Goal: Navigation & Orientation: Find specific page/section

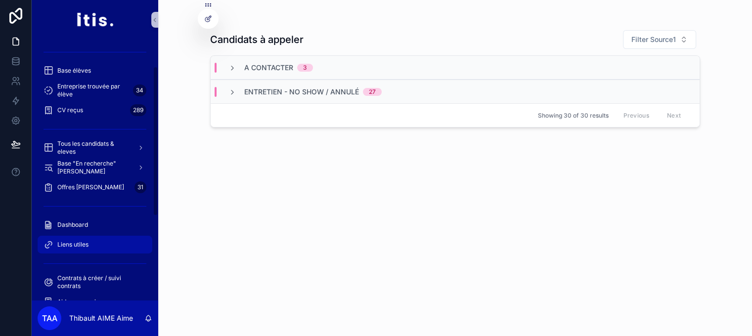
scroll to position [198, 0]
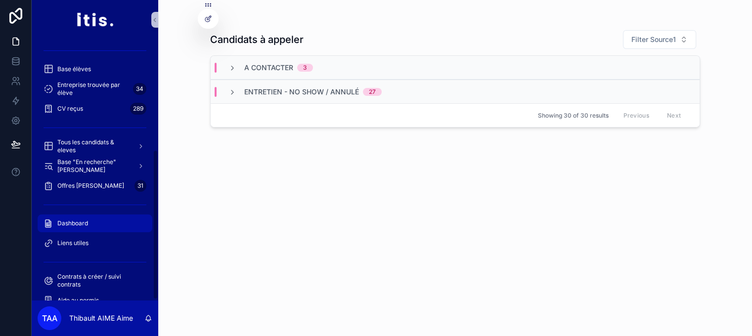
click at [104, 231] on link "Dashboard" at bounding box center [95, 224] width 115 height 18
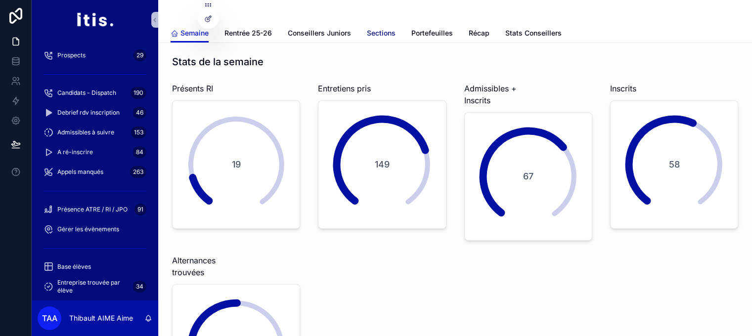
click at [368, 32] on span "Sections" at bounding box center [381, 33] width 29 height 10
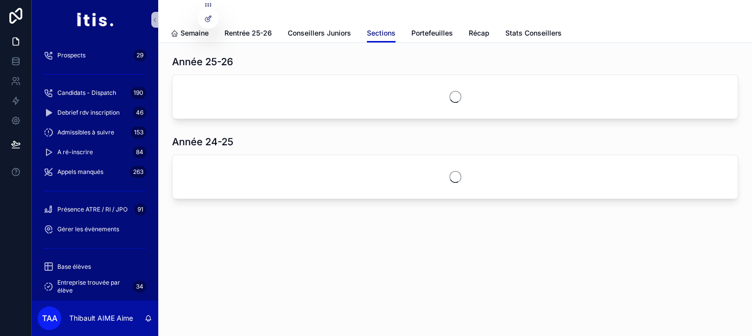
click at [372, 32] on span "Sections" at bounding box center [381, 33] width 29 height 10
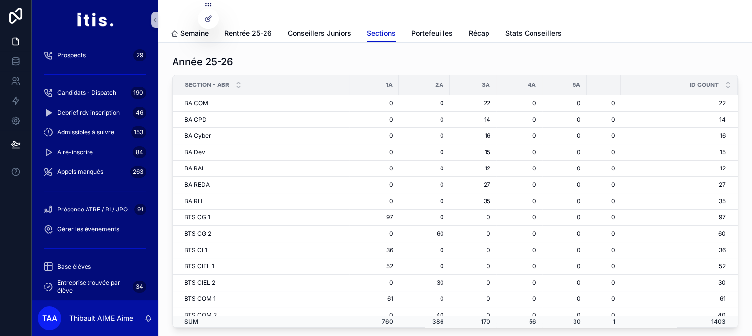
click at [496, 35] on div "Semaine Rentrée 25-26 Conseillers Juniors Sections Portefeuilles Récap Stats Co…" at bounding box center [455, 33] width 569 height 19
click at [485, 36] on span "Récap" at bounding box center [479, 33] width 21 height 10
